Goal: Information Seeking & Learning: Understand process/instructions

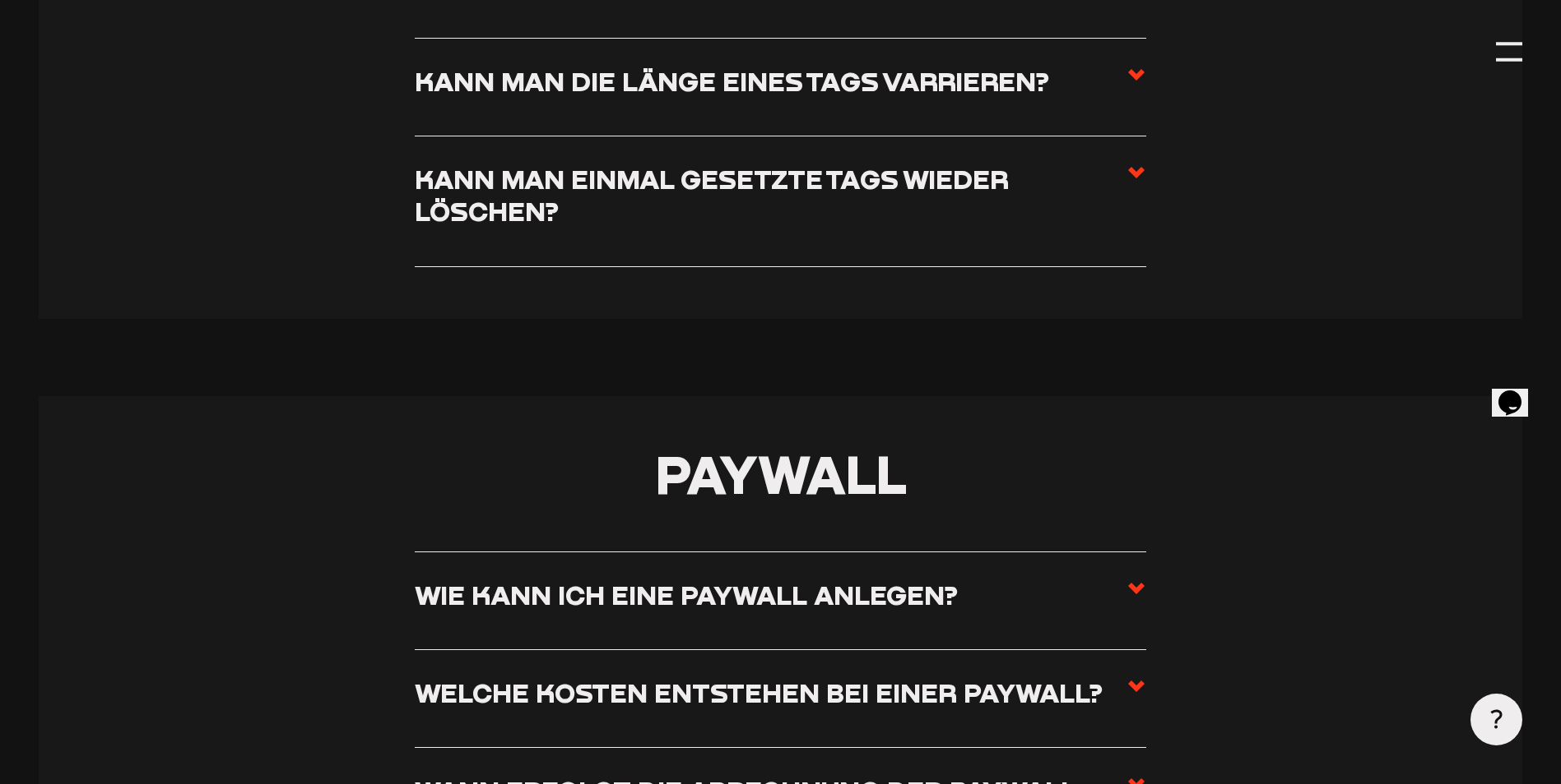
scroll to position [5920, 0]
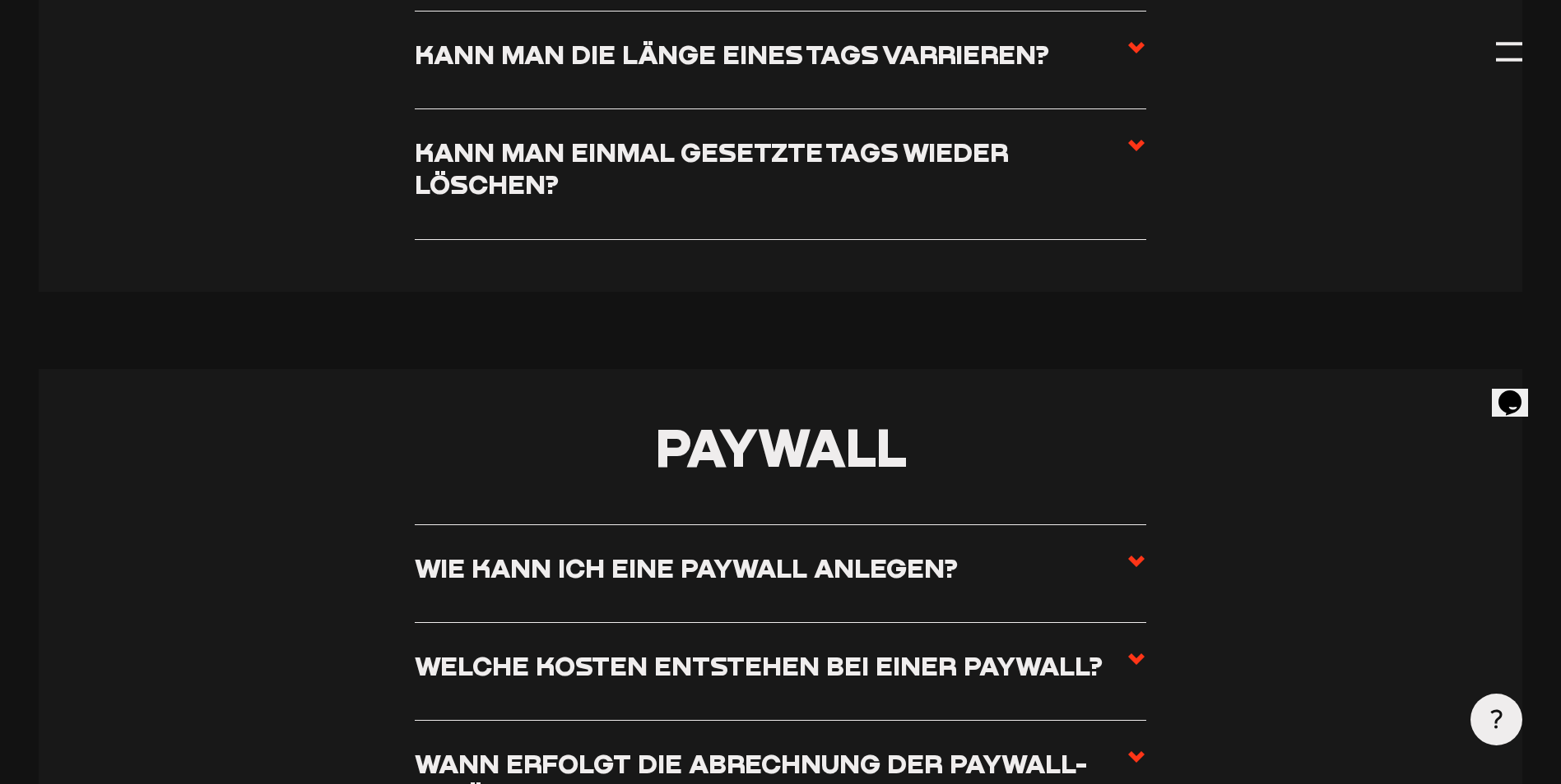
click at [1134, 568] on use at bounding box center [1136, 562] width 16 height 12
click at [0, 0] on input "Wie kann ich eine Paywall anlegen?" at bounding box center [0, 0] width 0 height 0
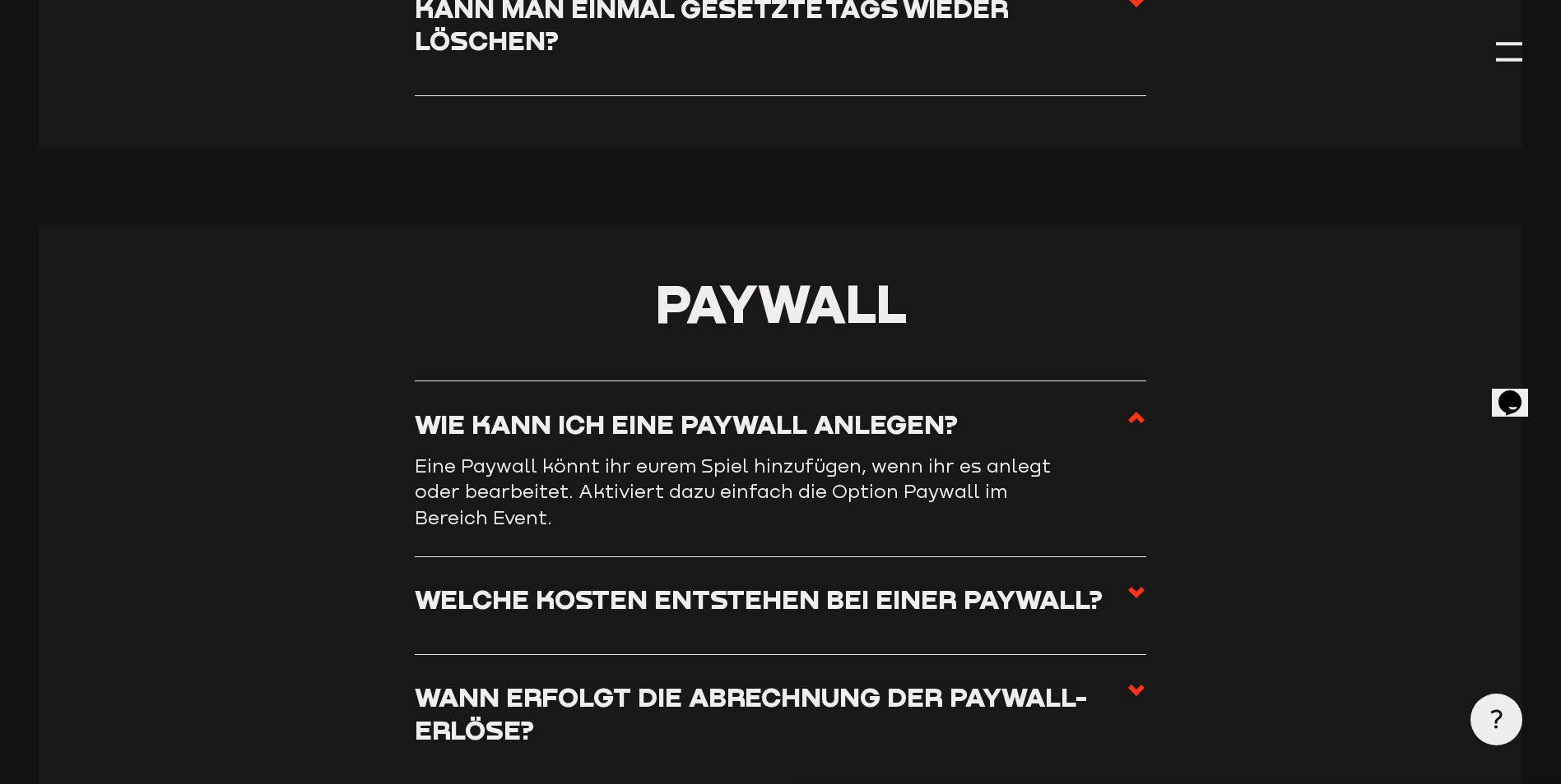
scroll to position [6084, 0]
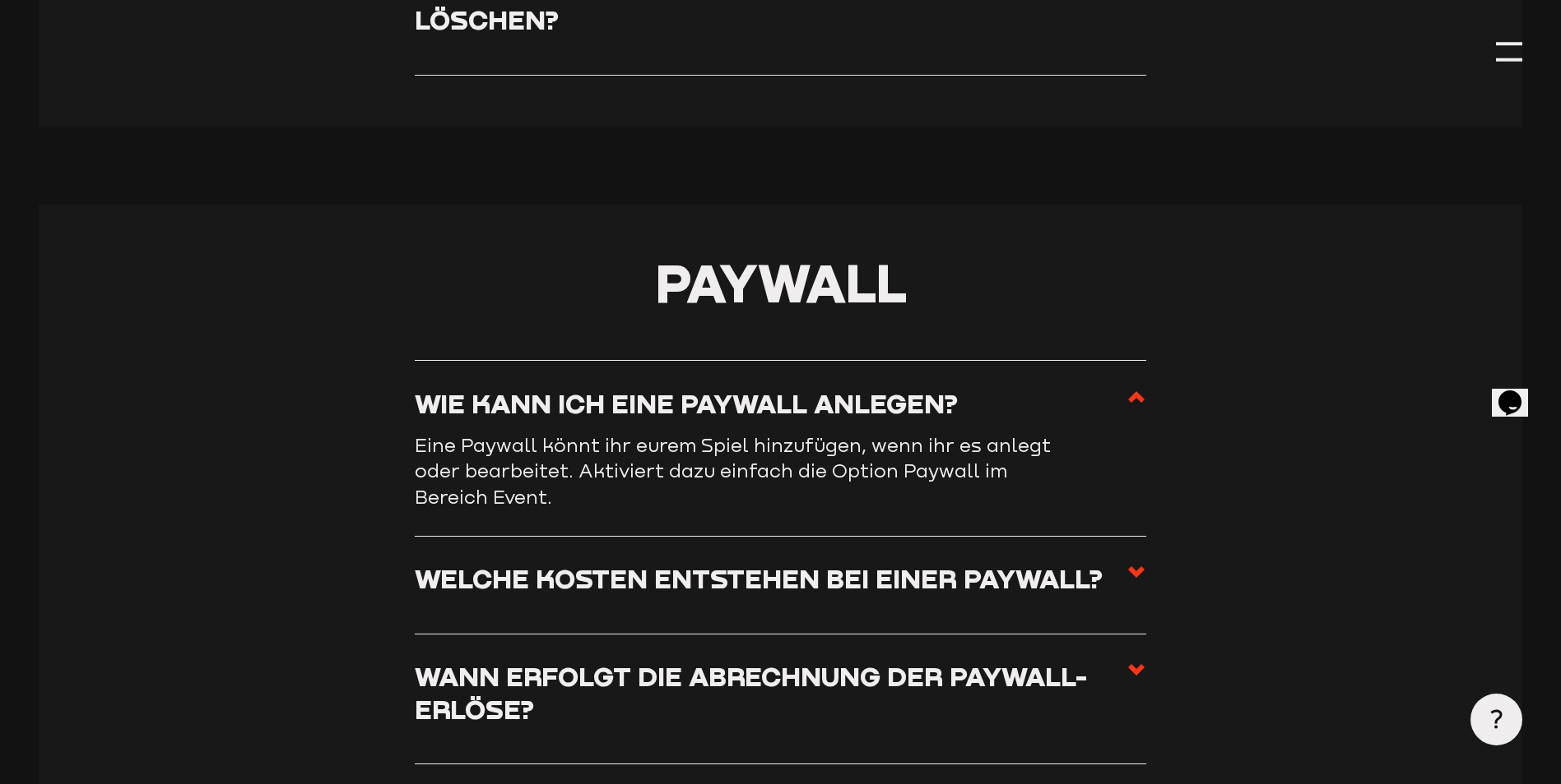
click at [1140, 578] on use at bounding box center [1136, 573] width 16 height 12
click at [0, 0] on input "Welche Kosten entstehen bei einer Paywall?" at bounding box center [0, 0] width 0 height 0
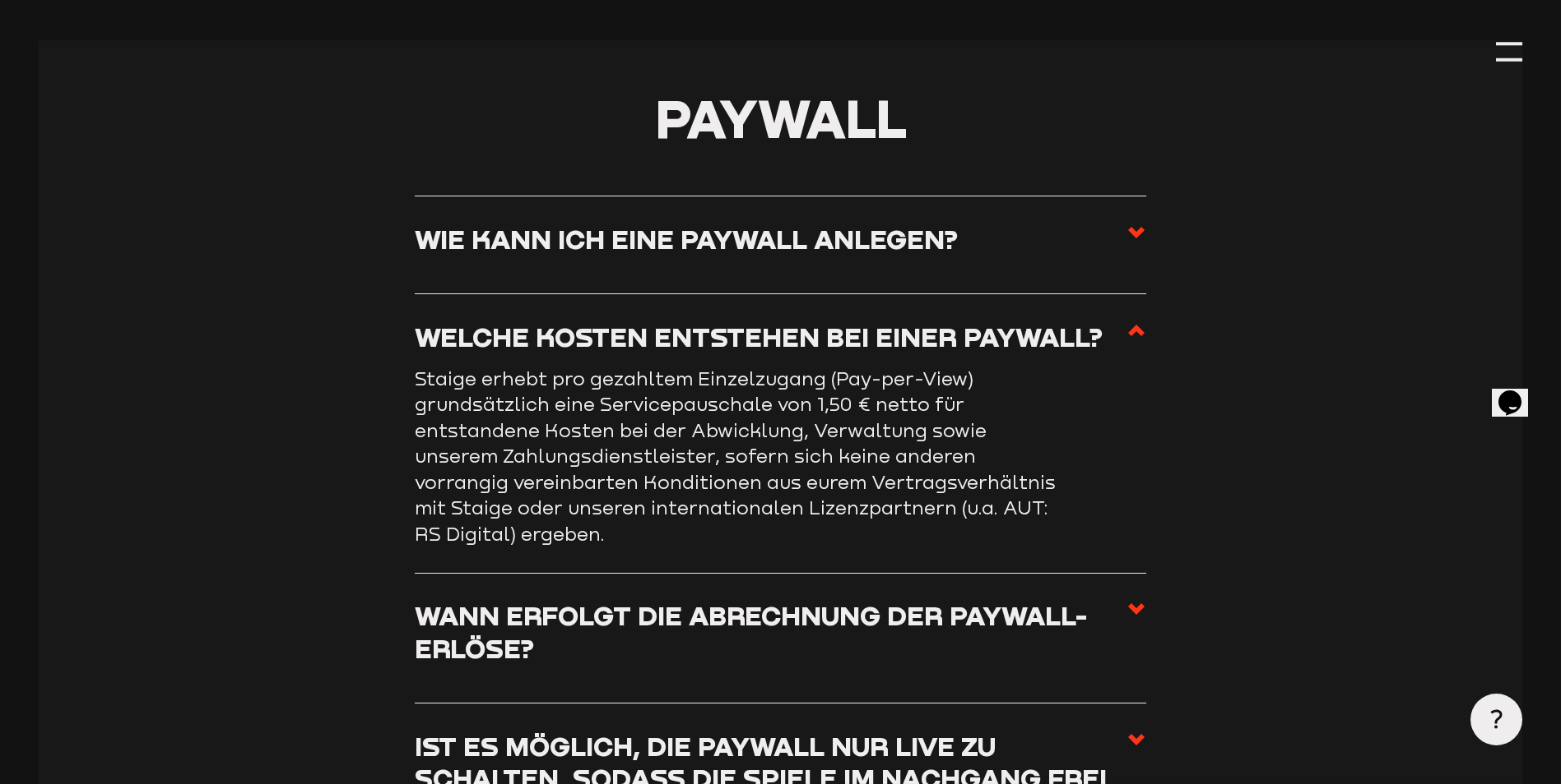
scroll to position [6331, 0]
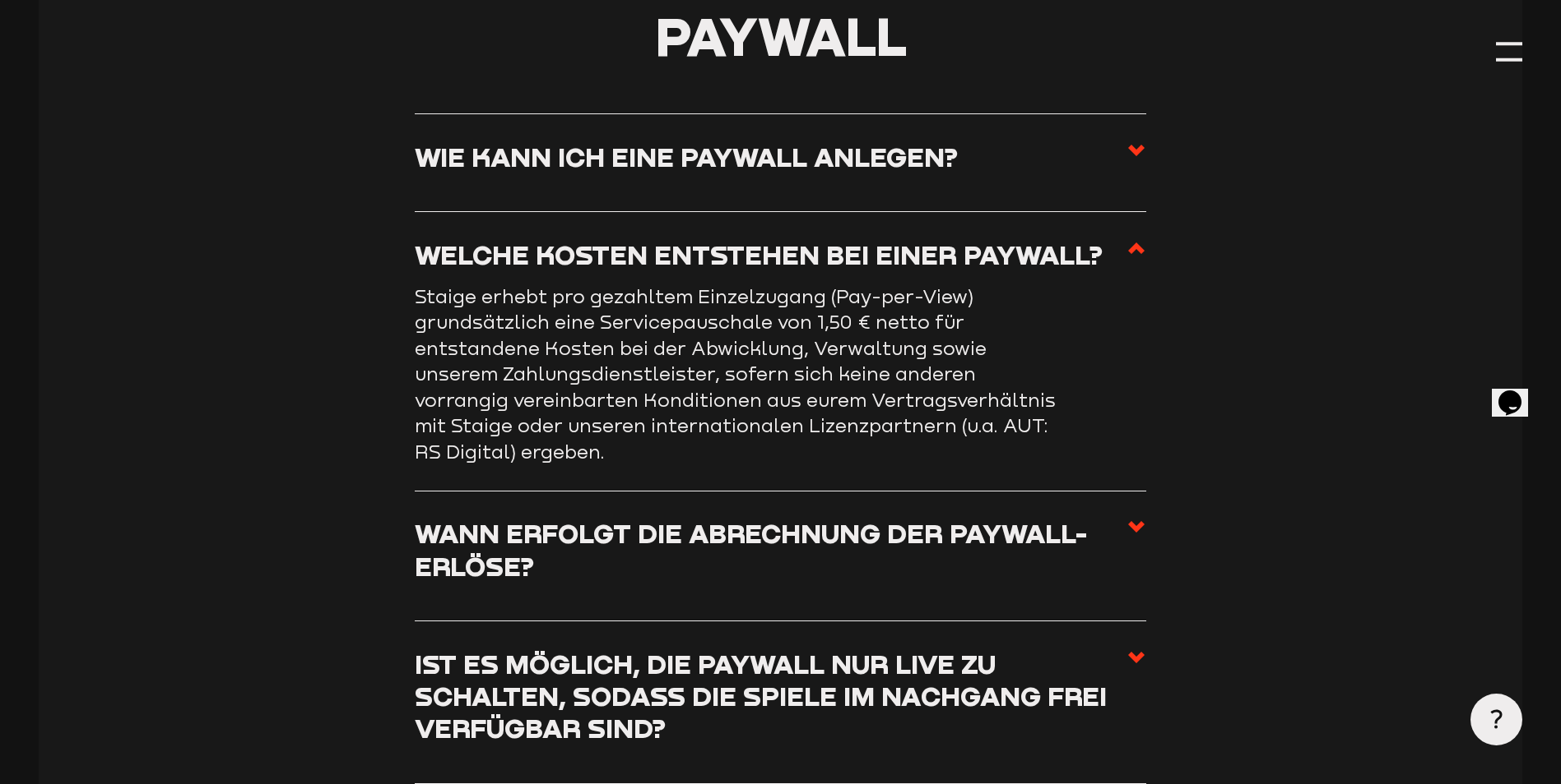
click at [1134, 533] on use at bounding box center [1136, 528] width 16 height 12
click at [0, 0] on input "Wann erfolgt die Abrechnung der Paywall-Erlöse?" at bounding box center [0, 0] width 0 height 0
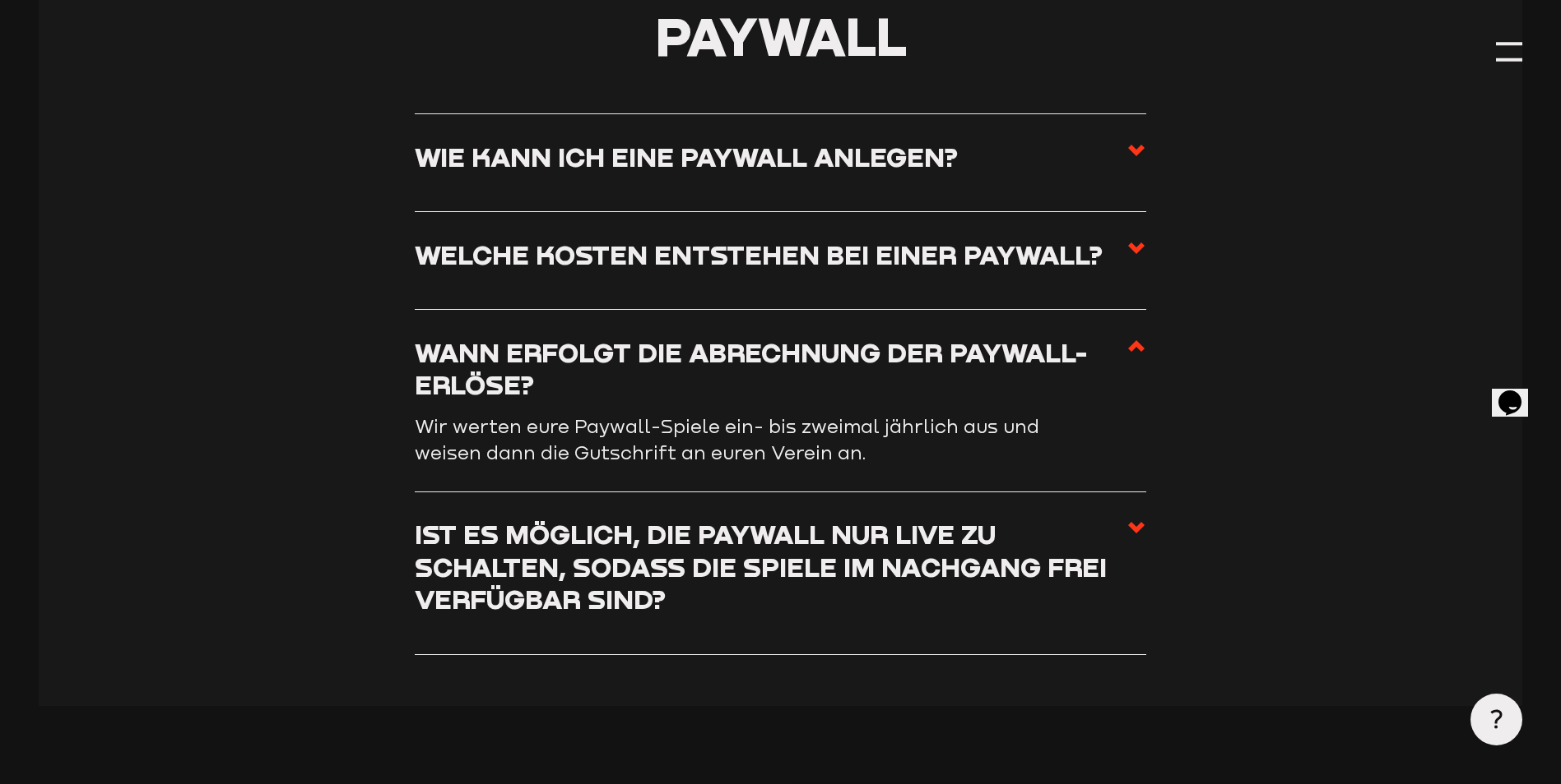
click at [1137, 534] on use at bounding box center [1136, 528] width 16 height 12
click at [0, 0] on input "Ist es möglich, die Paywall nur live zu schalten, sodass die Spiele im Nachgang…" at bounding box center [0, 0] width 0 height 0
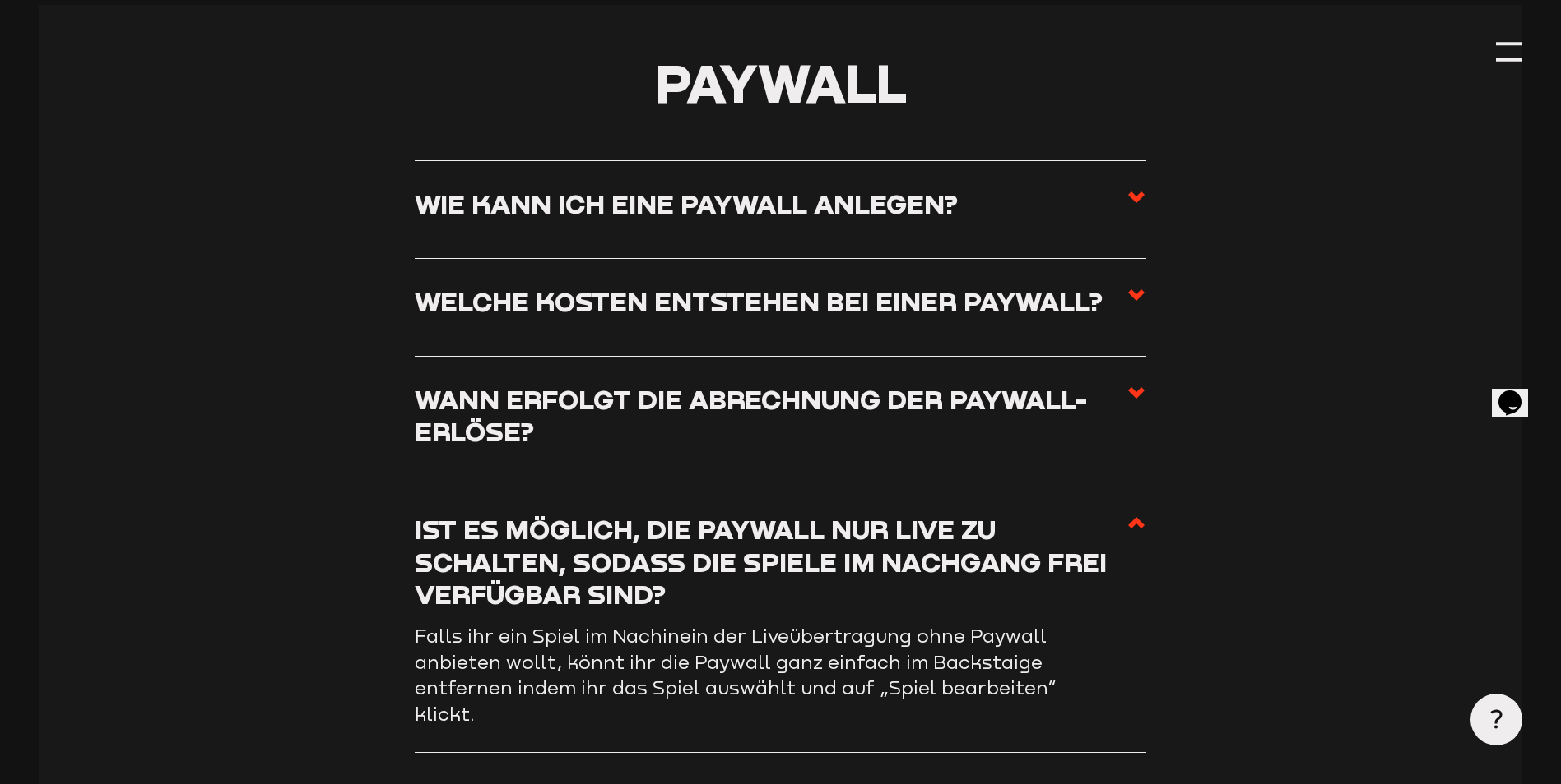
scroll to position [6249, 0]
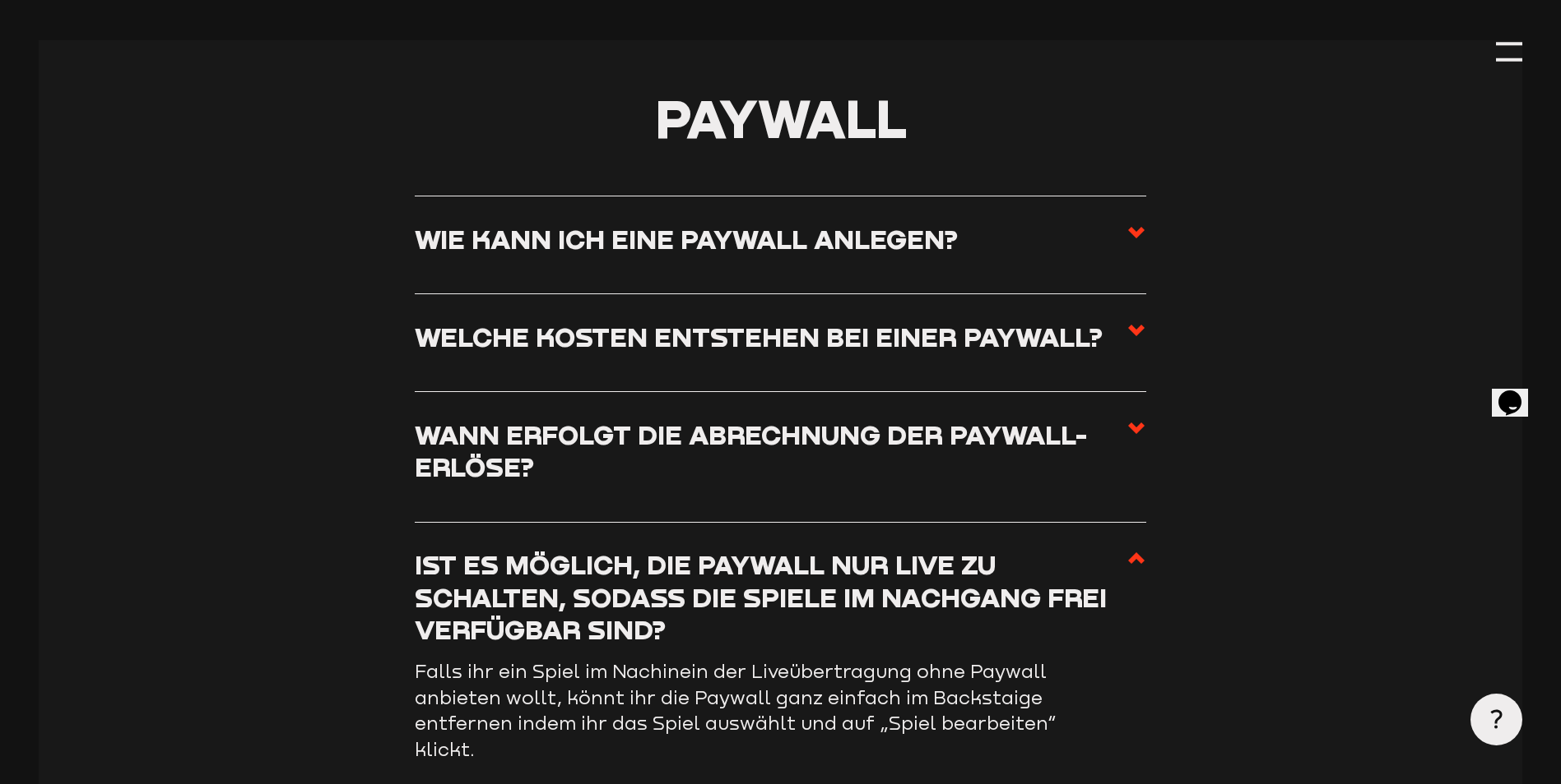
click at [1141, 566] on icon at bounding box center [1136, 559] width 20 height 20
click at [0, 0] on input "Ist es möglich, die Paywall nur live zu schalten, sodass die Spiele im Nachgang…" at bounding box center [0, 0] width 0 height 0
click at [1134, 564] on use at bounding box center [1136, 559] width 16 height 12
click at [0, 0] on input "Ist es möglich, die Paywall nur live zu schalten, sodass die Spiele im Nachgang…" at bounding box center [0, 0] width 0 height 0
click at [1131, 569] on icon at bounding box center [1136, 559] width 20 height 20
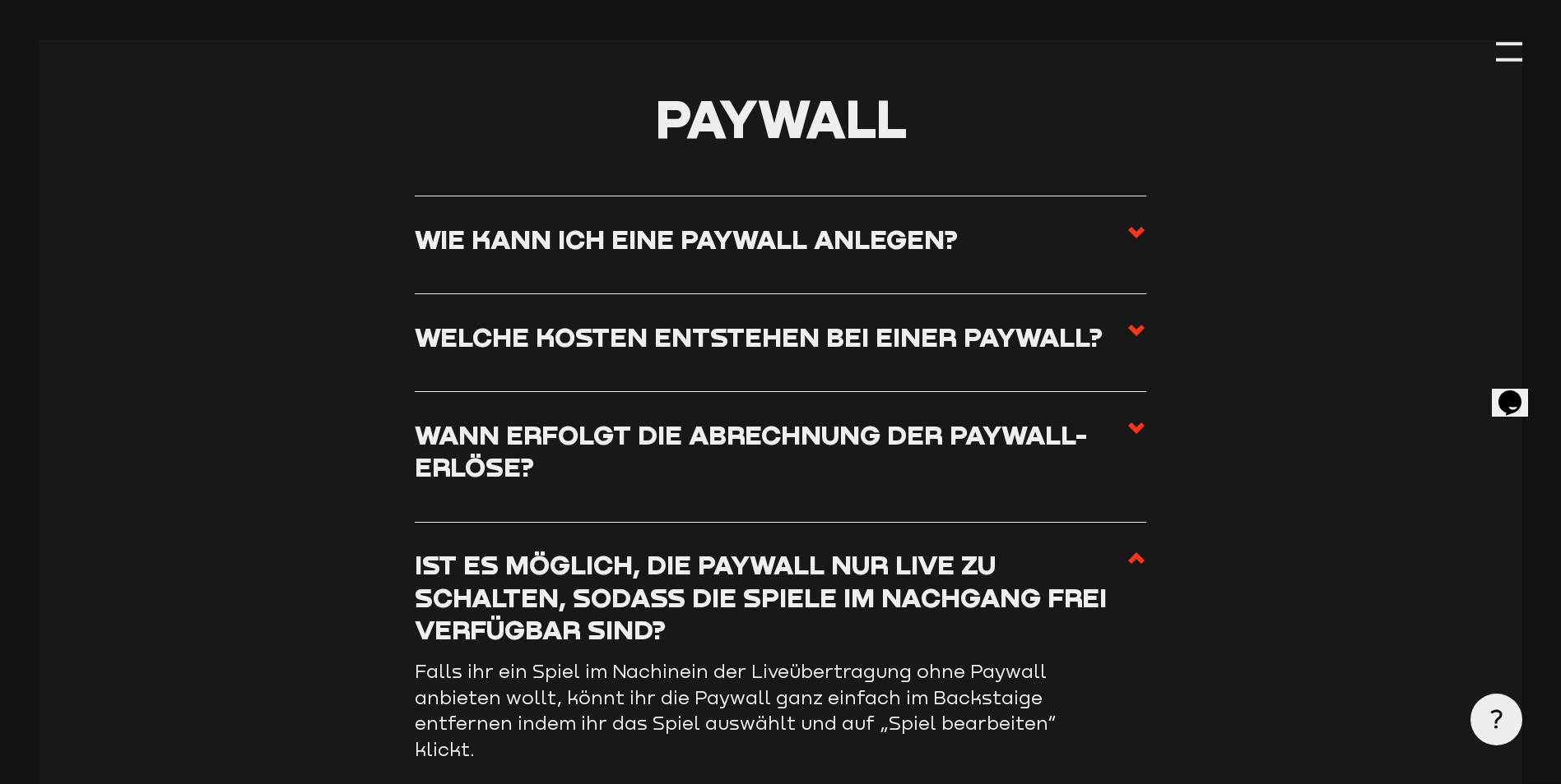
click at [0, 0] on input "Ist es möglich, die Paywall nur live zu schalten, sodass die Spiele im Nachgang…" at bounding box center [0, 0] width 0 height 0
click at [1137, 569] on icon at bounding box center [1136, 559] width 20 height 20
click at [0, 0] on input "Ist es möglich, die Paywall nur live zu schalten, sodass die Spiele im Nachgang…" at bounding box center [0, 0] width 0 height 0
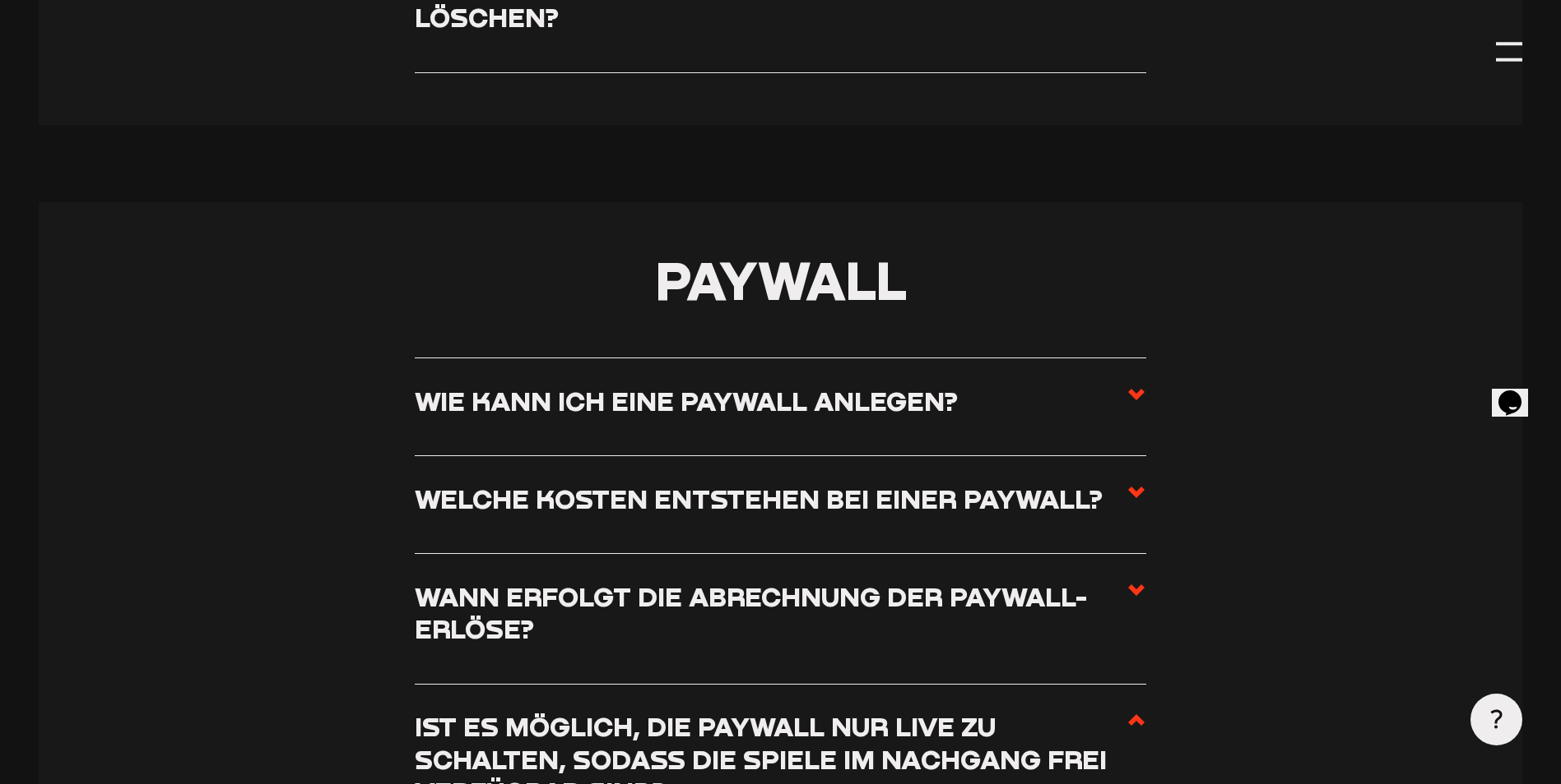
scroll to position [5920, 0]
